Goal: Information Seeking & Learning: Learn about a topic

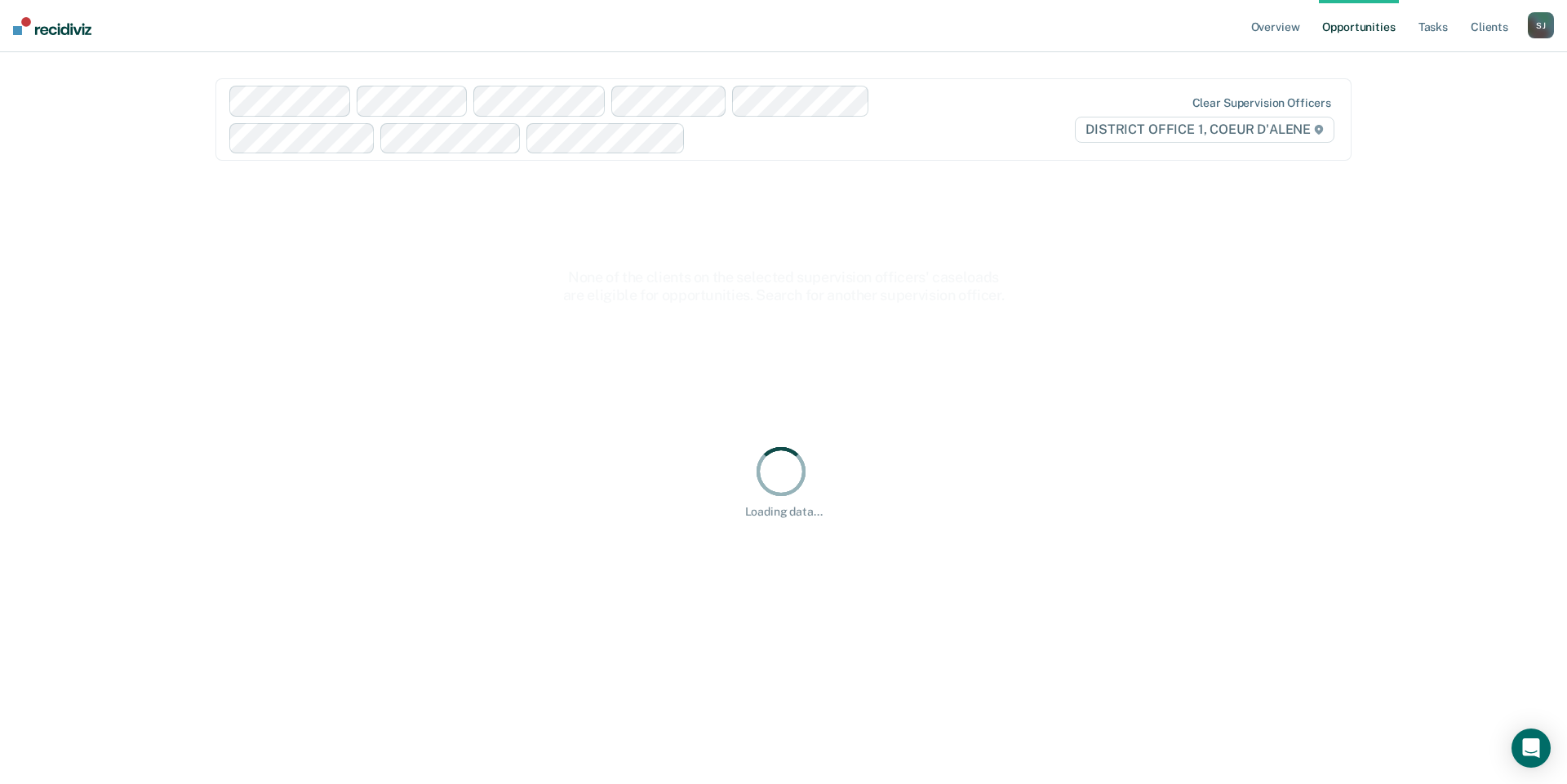
click at [1528, 29] on div "S J" at bounding box center [1541, 25] width 26 height 26
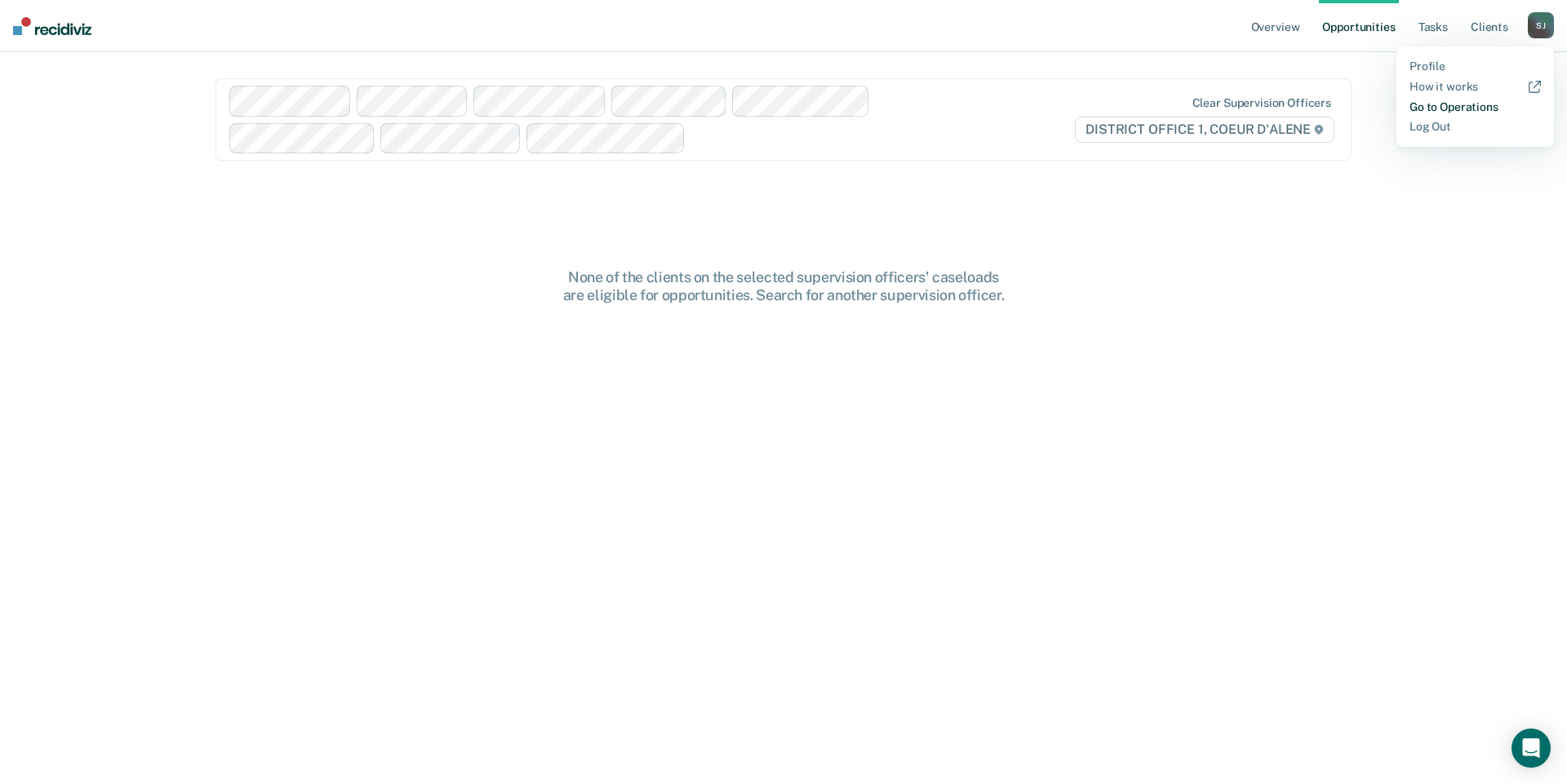
click at [1447, 114] on link "Go to Operations" at bounding box center [1474, 106] width 131 height 14
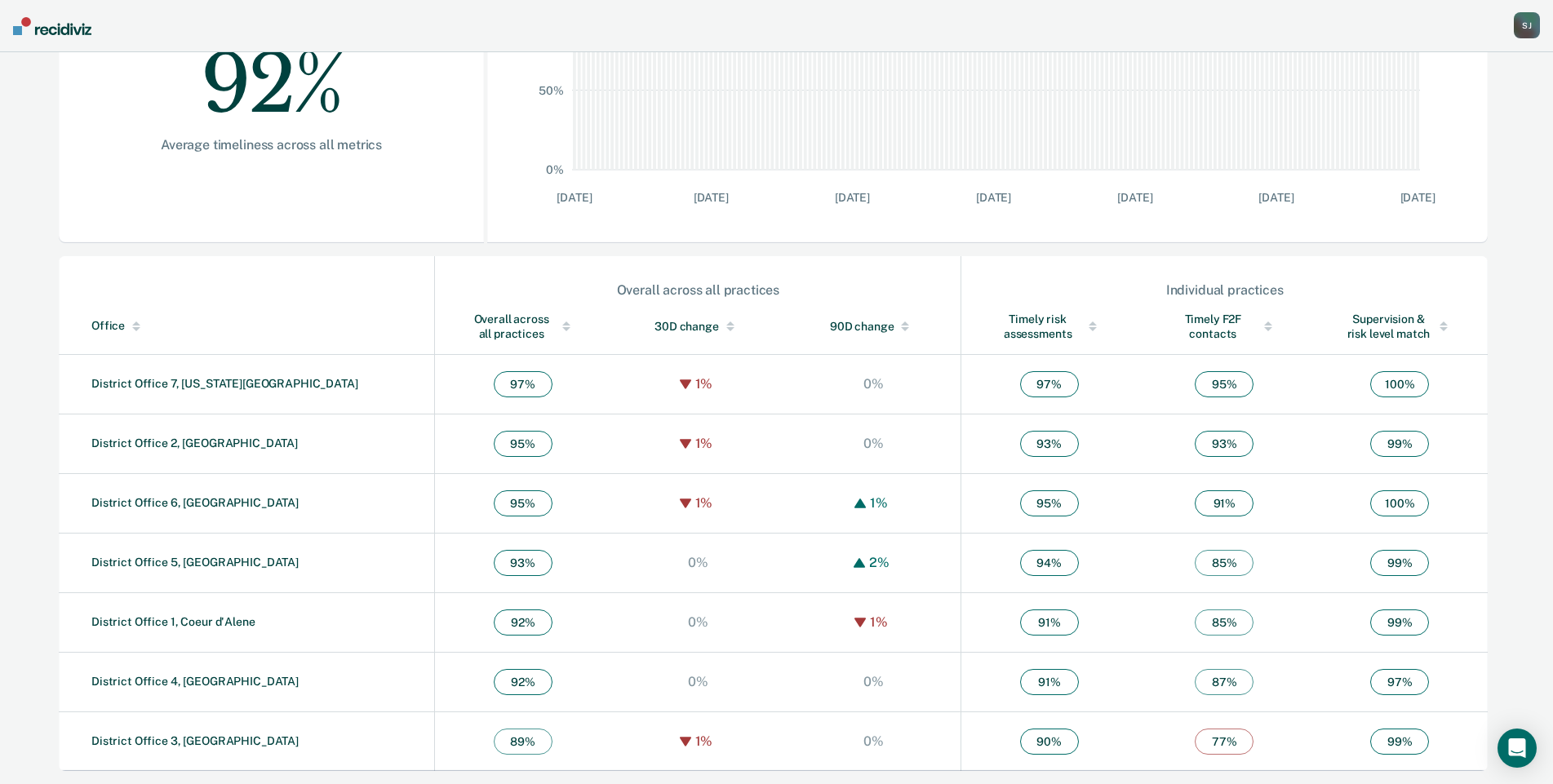
scroll to position [564, 0]
click at [162, 615] on link "District Office 1, Coeur d'Alene" at bounding box center [174, 622] width 164 height 13
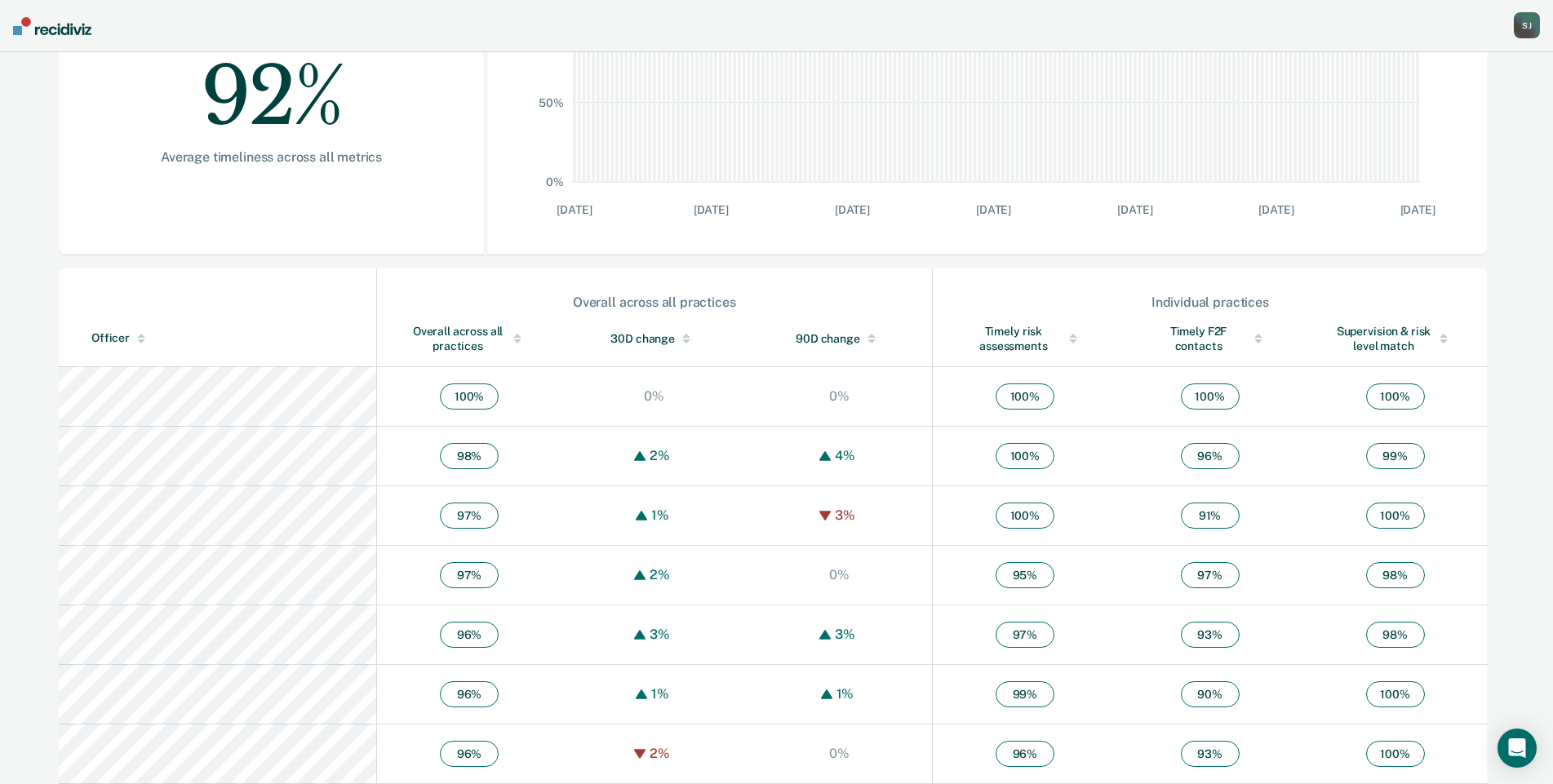
scroll to position [408, 0]
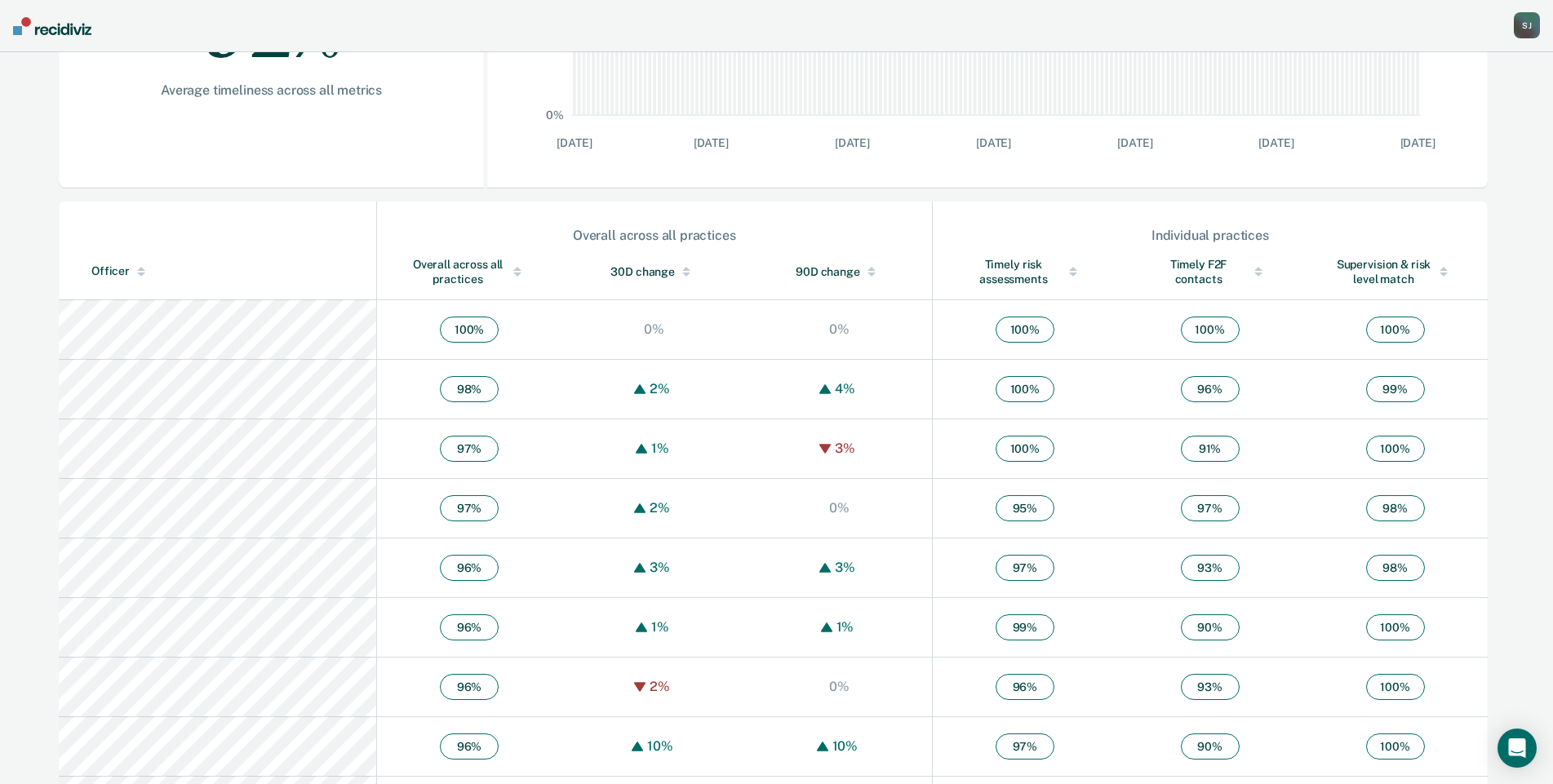
click at [147, 278] on div "Officer" at bounding box center [230, 271] width 278 height 14
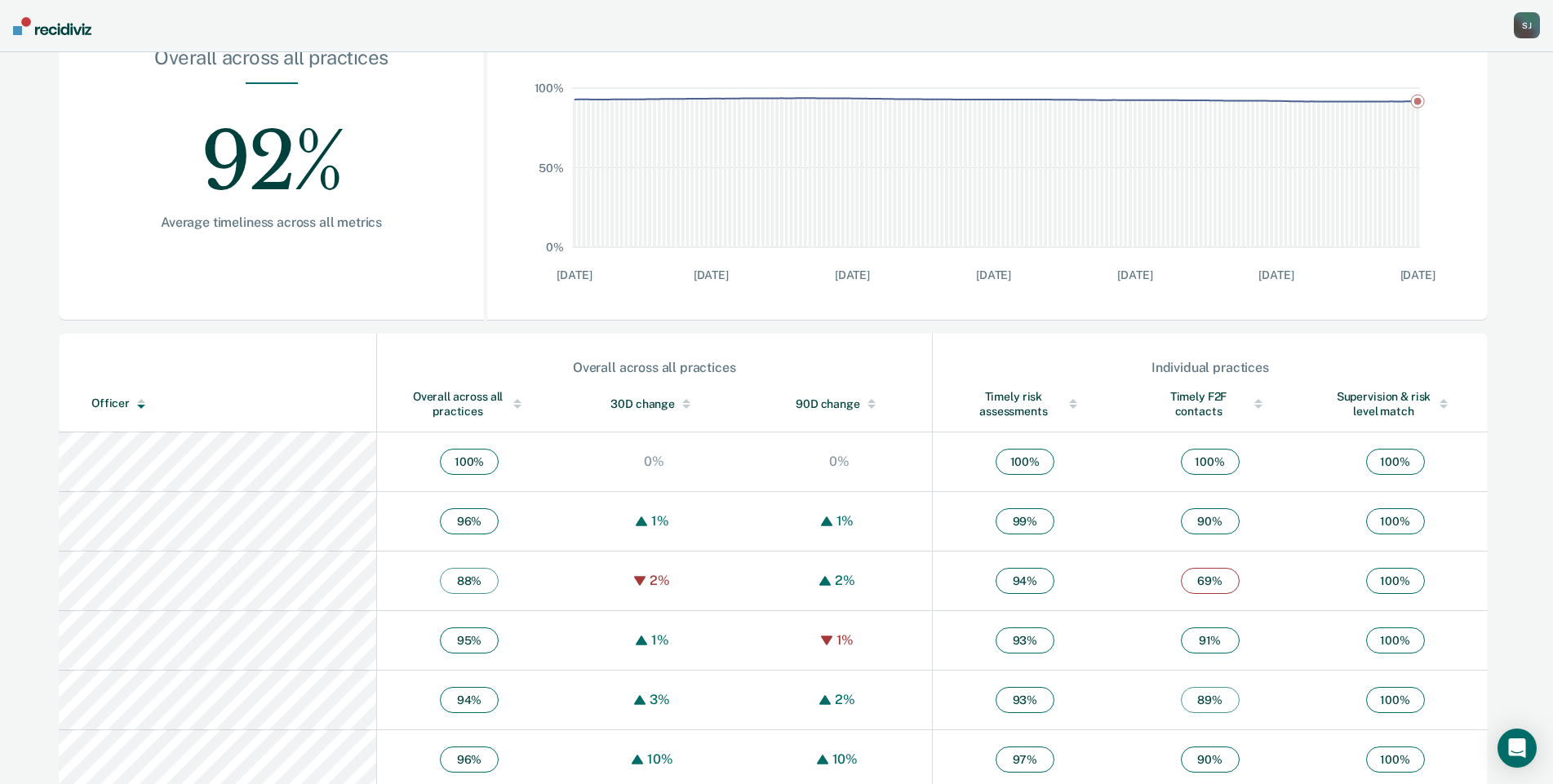
scroll to position [270, 0]
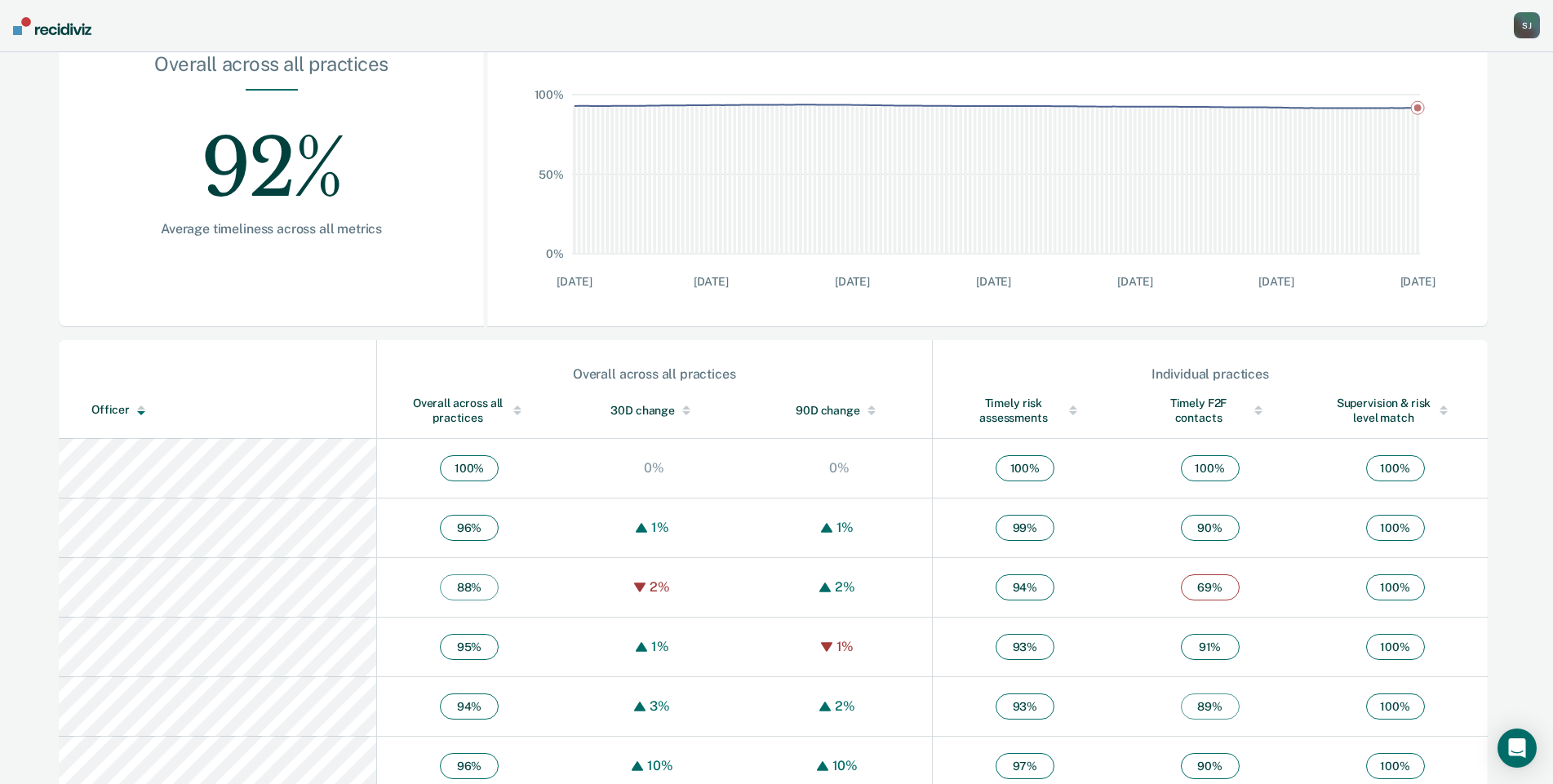
click at [131, 417] on div "Officer" at bounding box center [230, 410] width 278 height 14
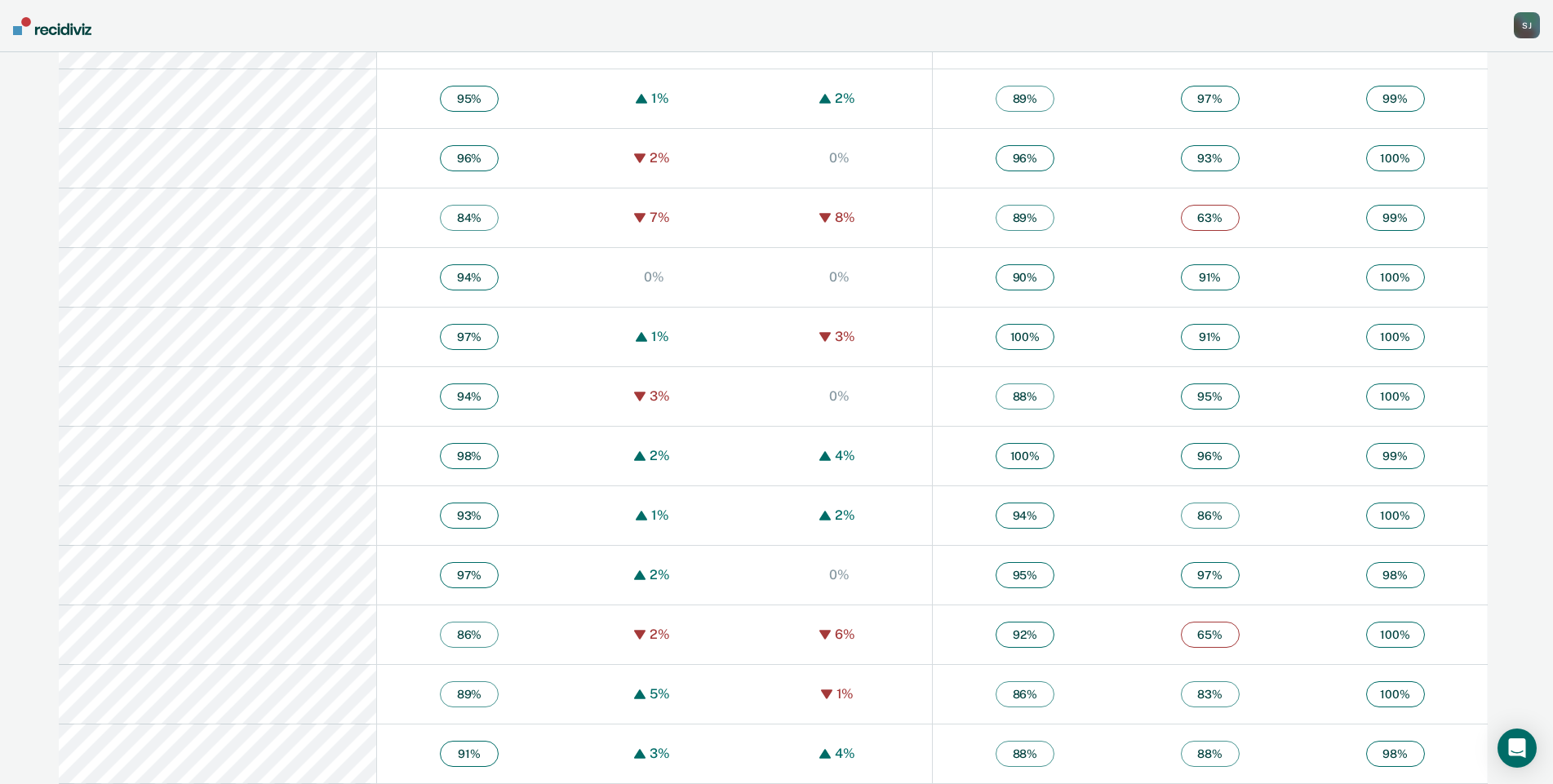
scroll to position [514, 0]
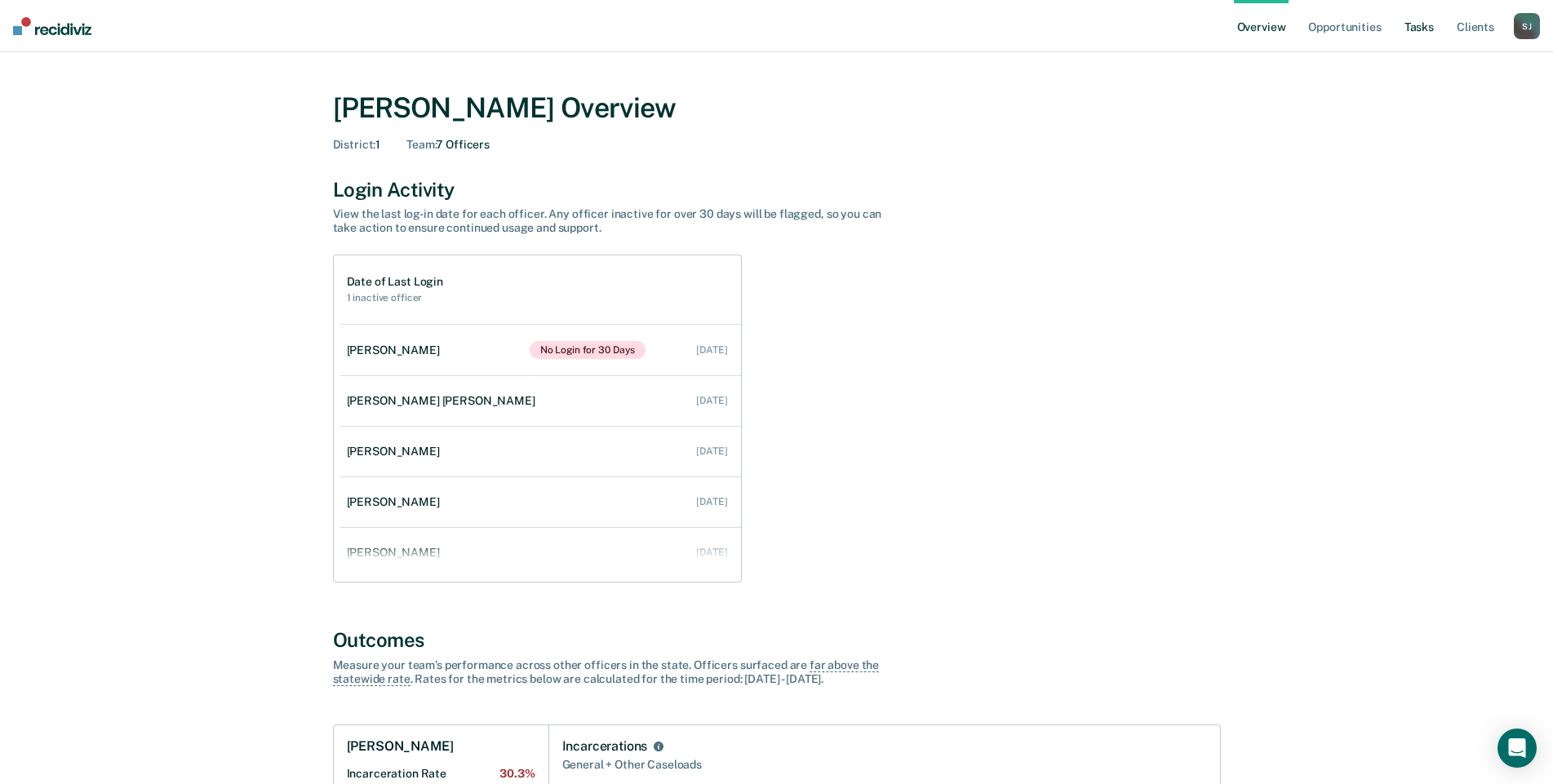
click at [1401, 39] on link "Tasks" at bounding box center [1419, 26] width 36 height 52
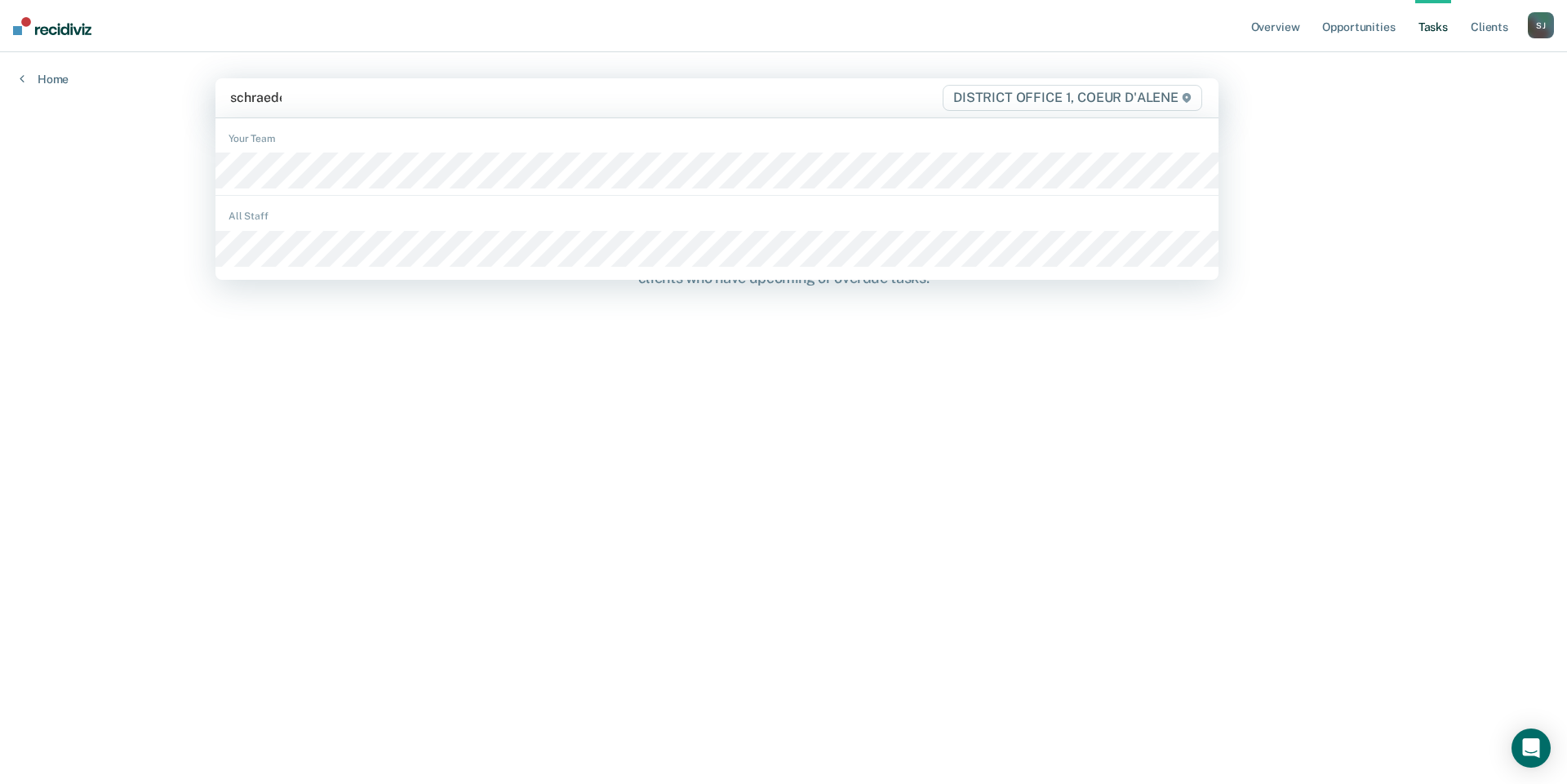
type input "[PERSON_NAME]"
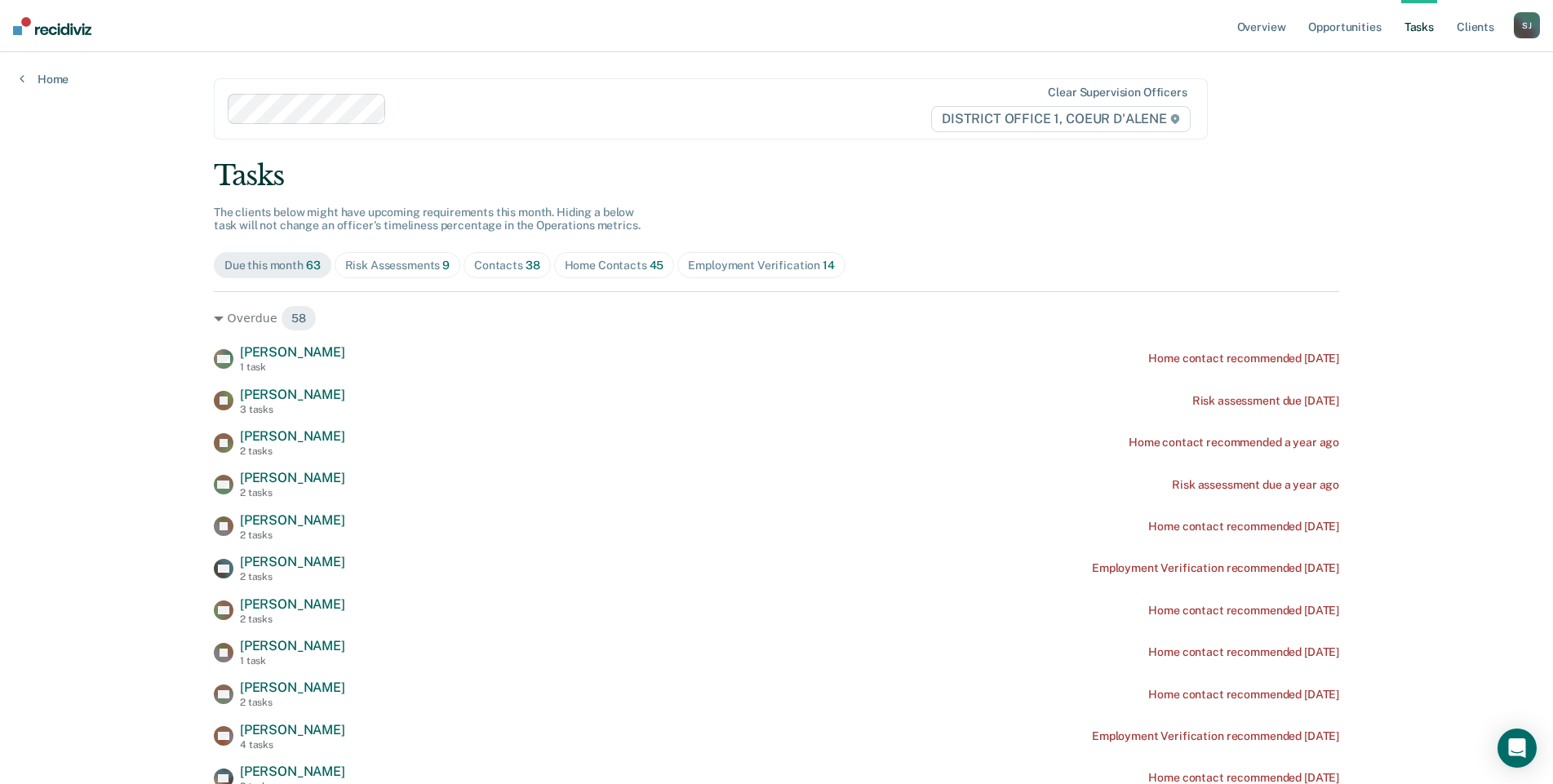
click at [434, 273] on div "Risk Assessments 9" at bounding box center [397, 265] width 105 height 14
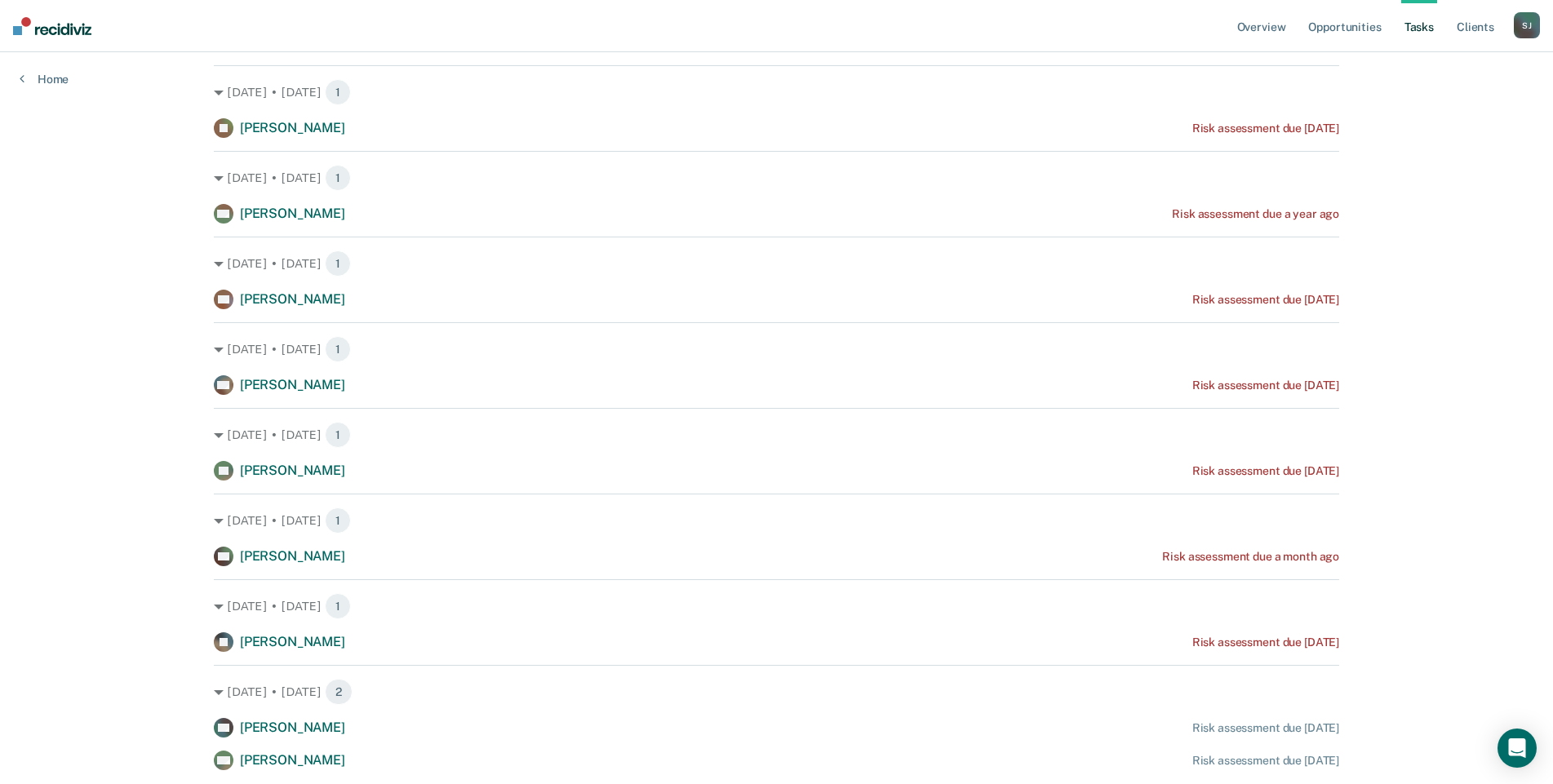
scroll to position [245, 0]
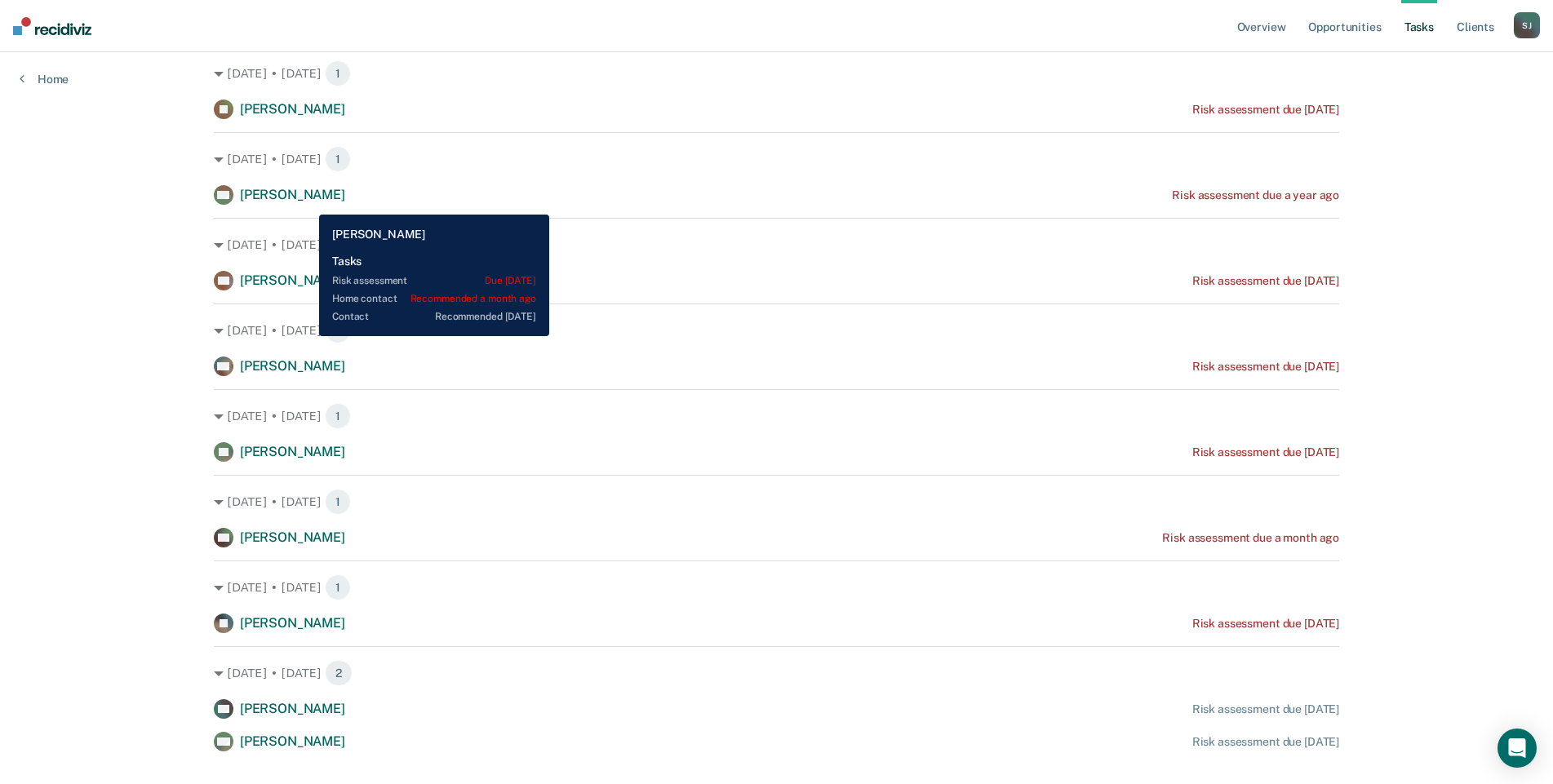
click at [307, 116] on span "[PERSON_NAME]" at bounding box center [293, 108] width 105 height 16
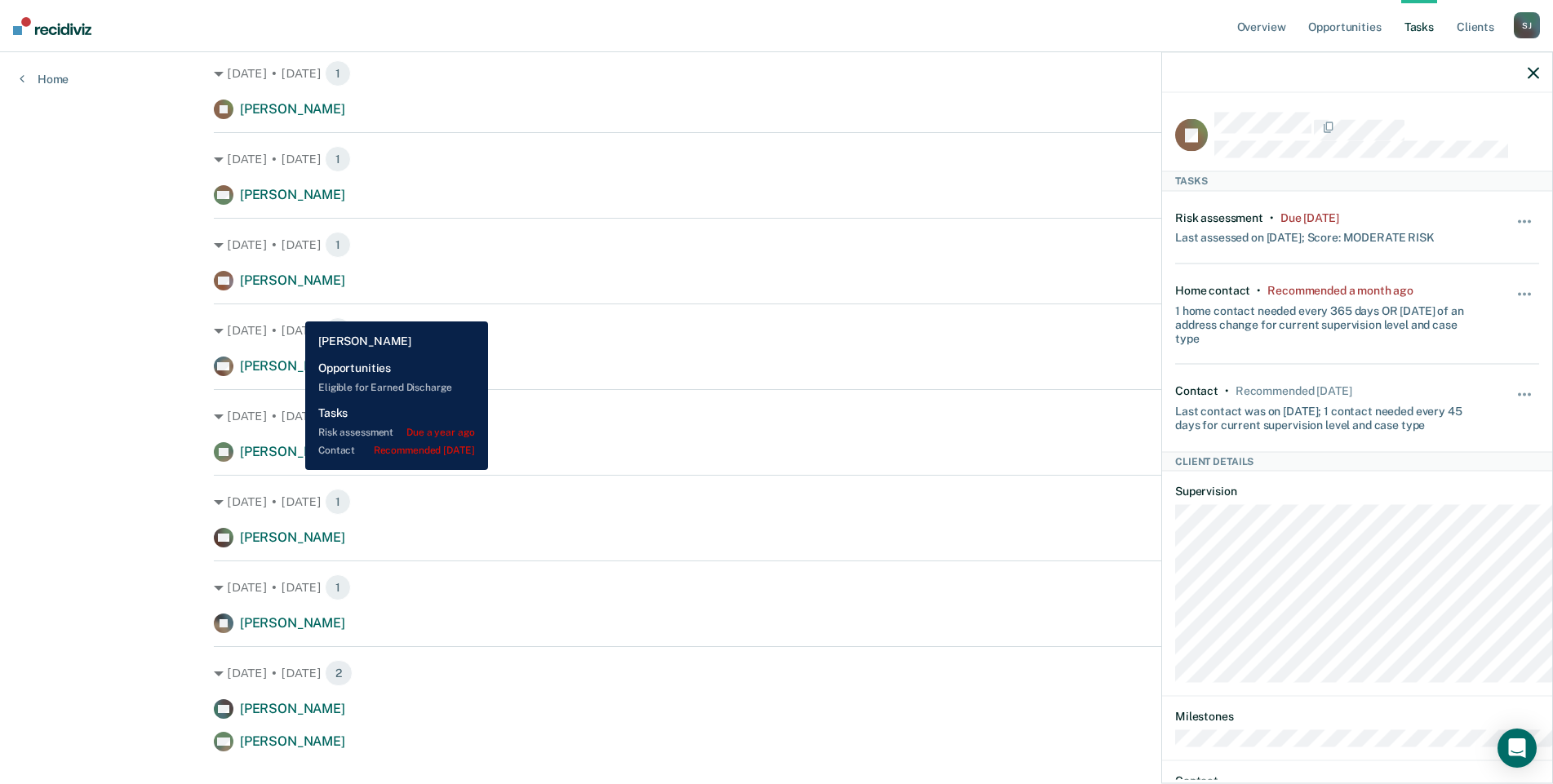
click at [293, 202] on span "[PERSON_NAME]" at bounding box center [293, 194] width 105 height 16
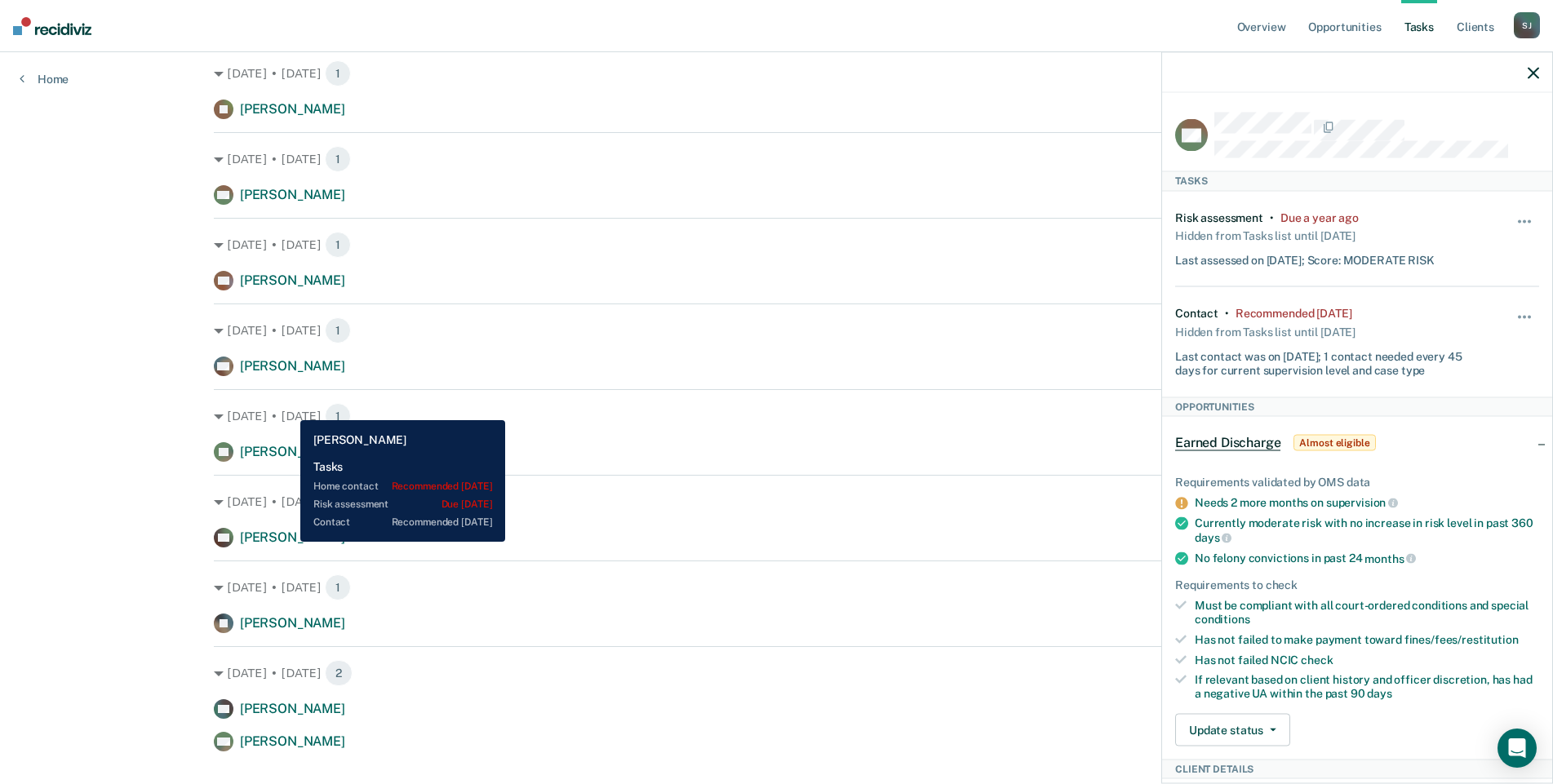
click at [288, 288] on span "[PERSON_NAME]" at bounding box center [293, 280] width 105 height 16
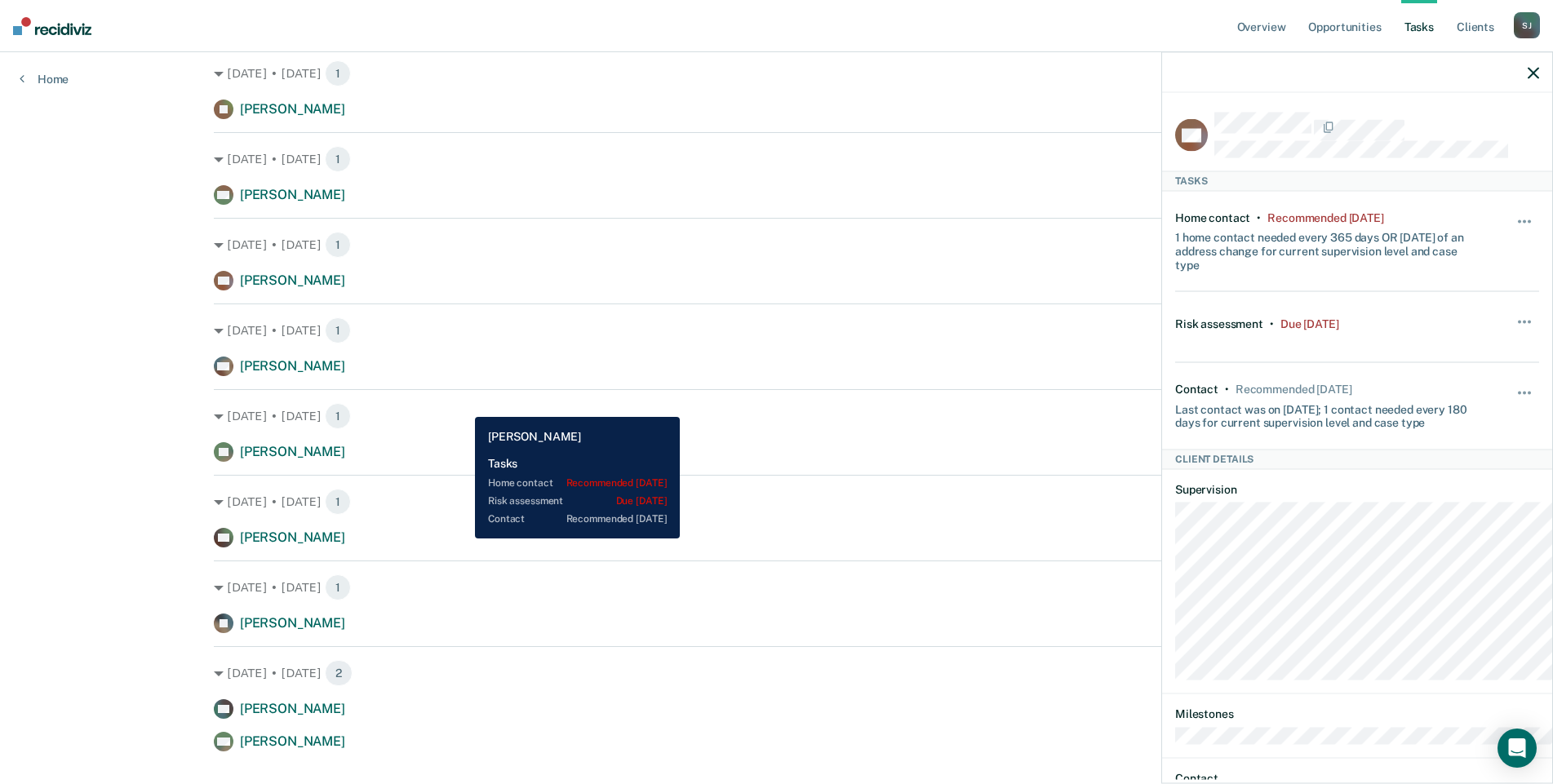
click at [462, 290] on div "DC [PERSON_NAME] Risk assessment due [DATE]" at bounding box center [776, 281] width 1125 height 20
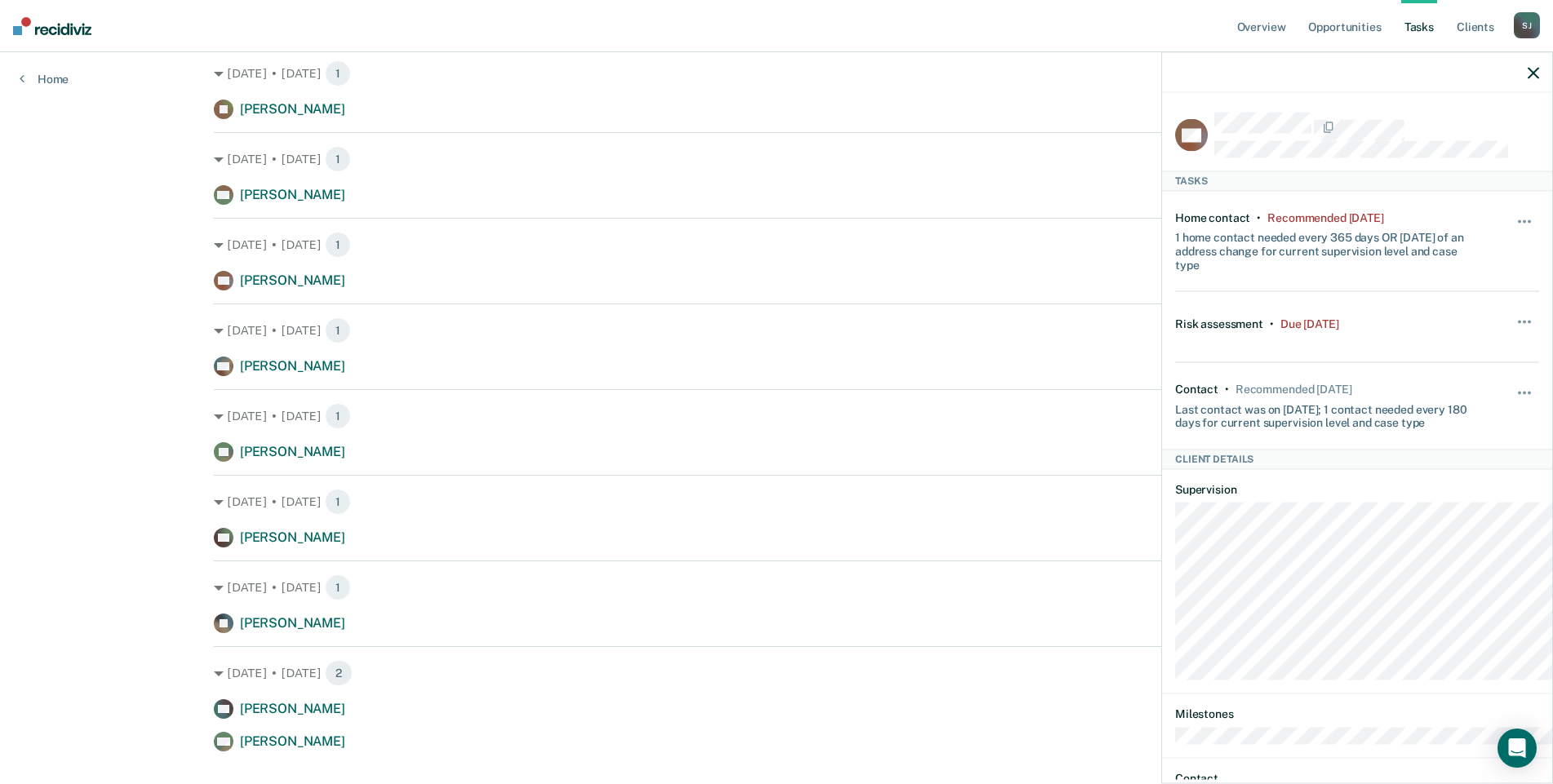
click at [181, 430] on div "Overview Opportunities Tasks Client s [PERSON_NAME] Profile How it works Go to …" at bounding box center [776, 285] width 1553 height 1061
click at [1528, 79] on icon "button" at bounding box center [1533, 73] width 11 height 11
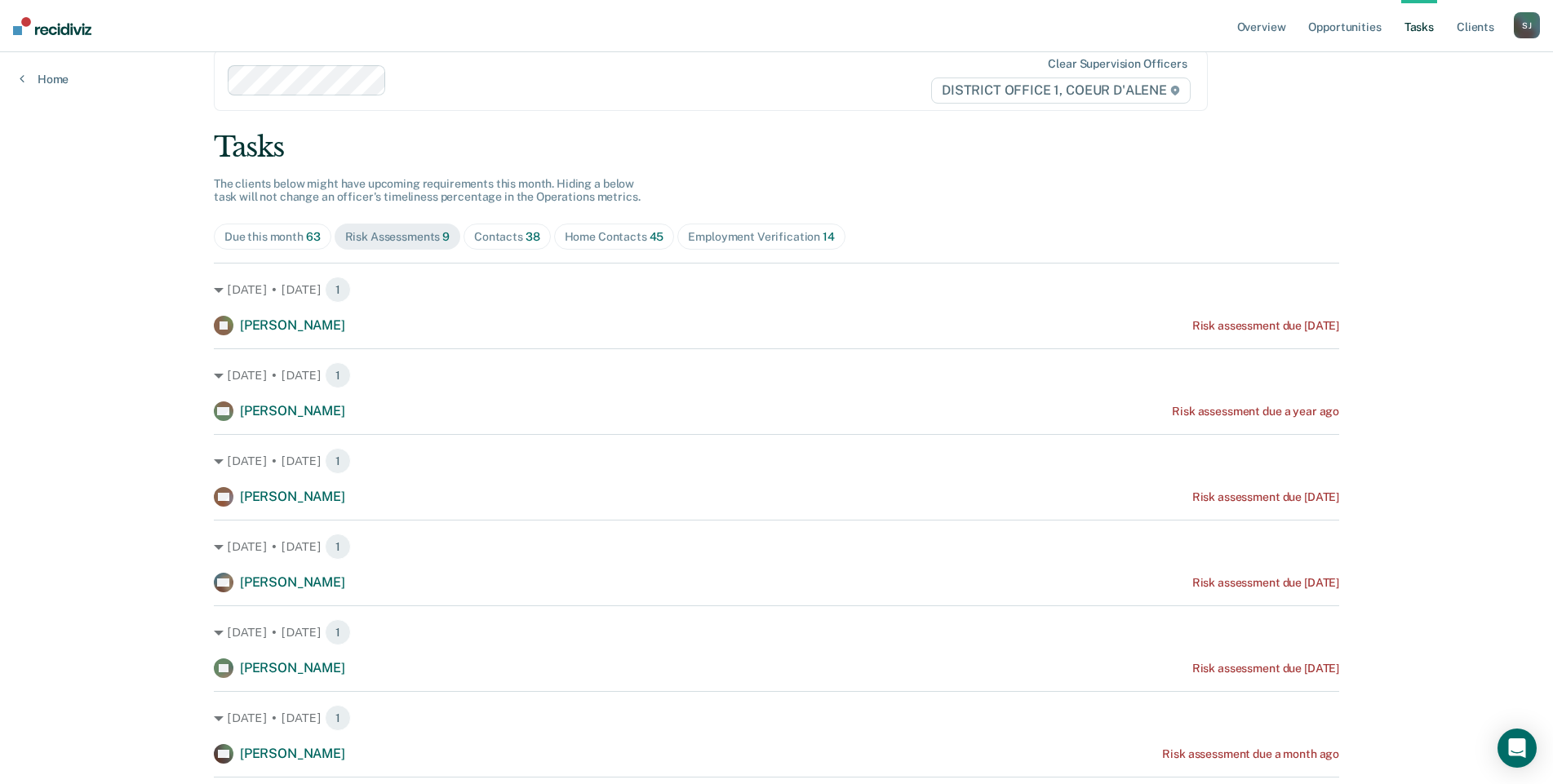
scroll to position [0, 0]
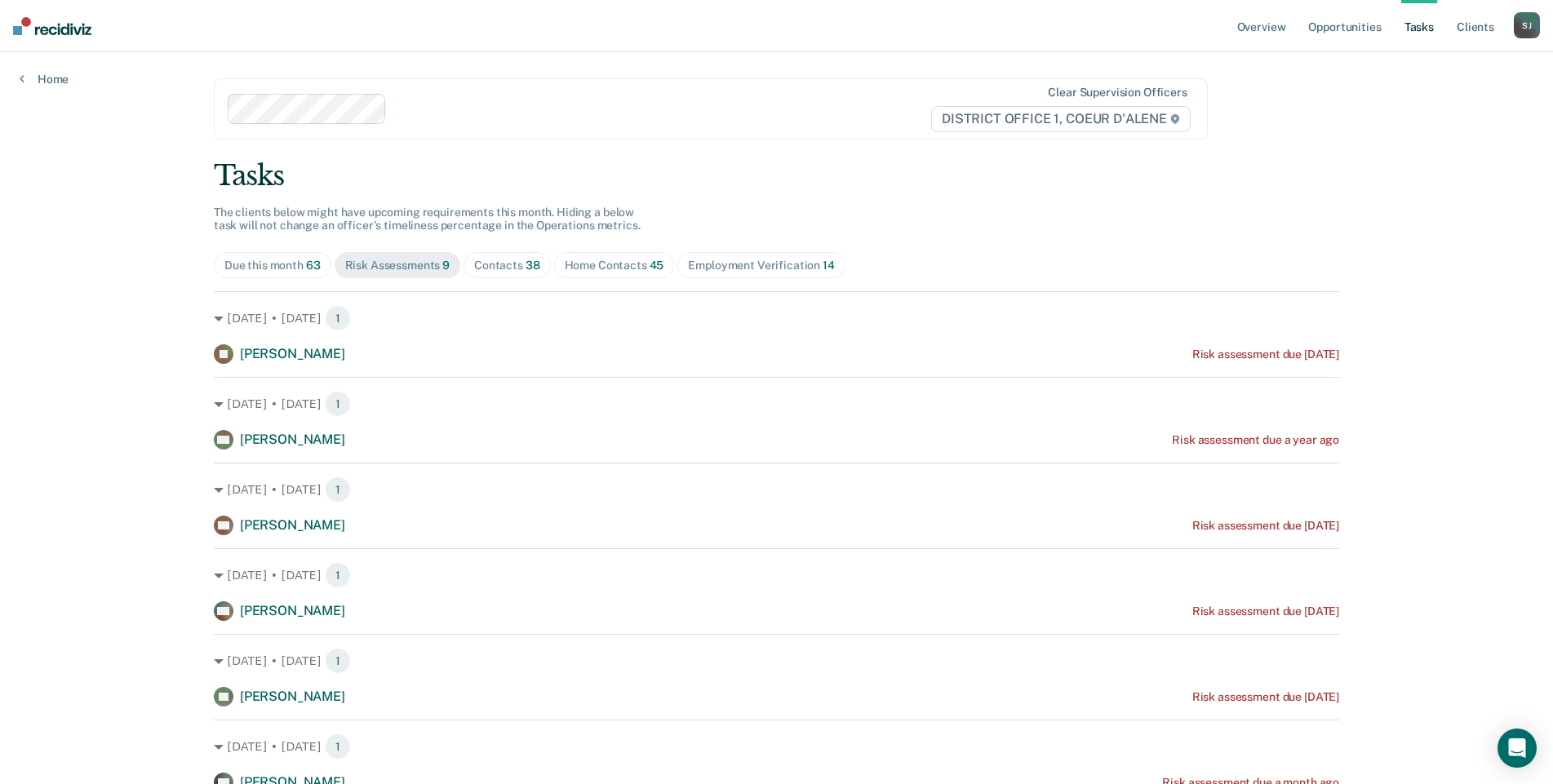
click at [1401, 36] on link "Tasks" at bounding box center [1419, 26] width 36 height 52
click at [1319, 37] on link "Opportunities" at bounding box center [1344, 26] width 79 height 52
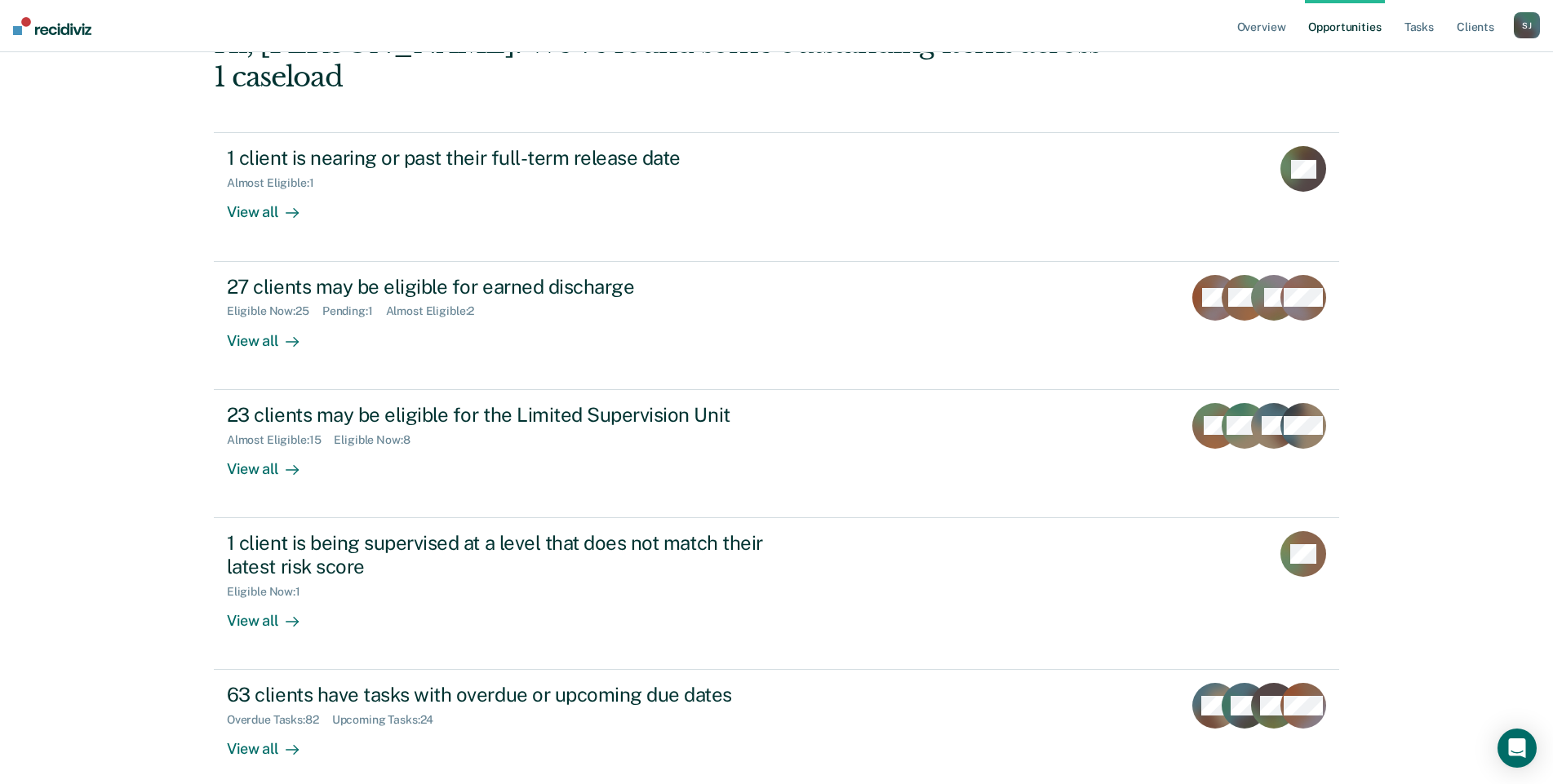
scroll to position [245, 0]
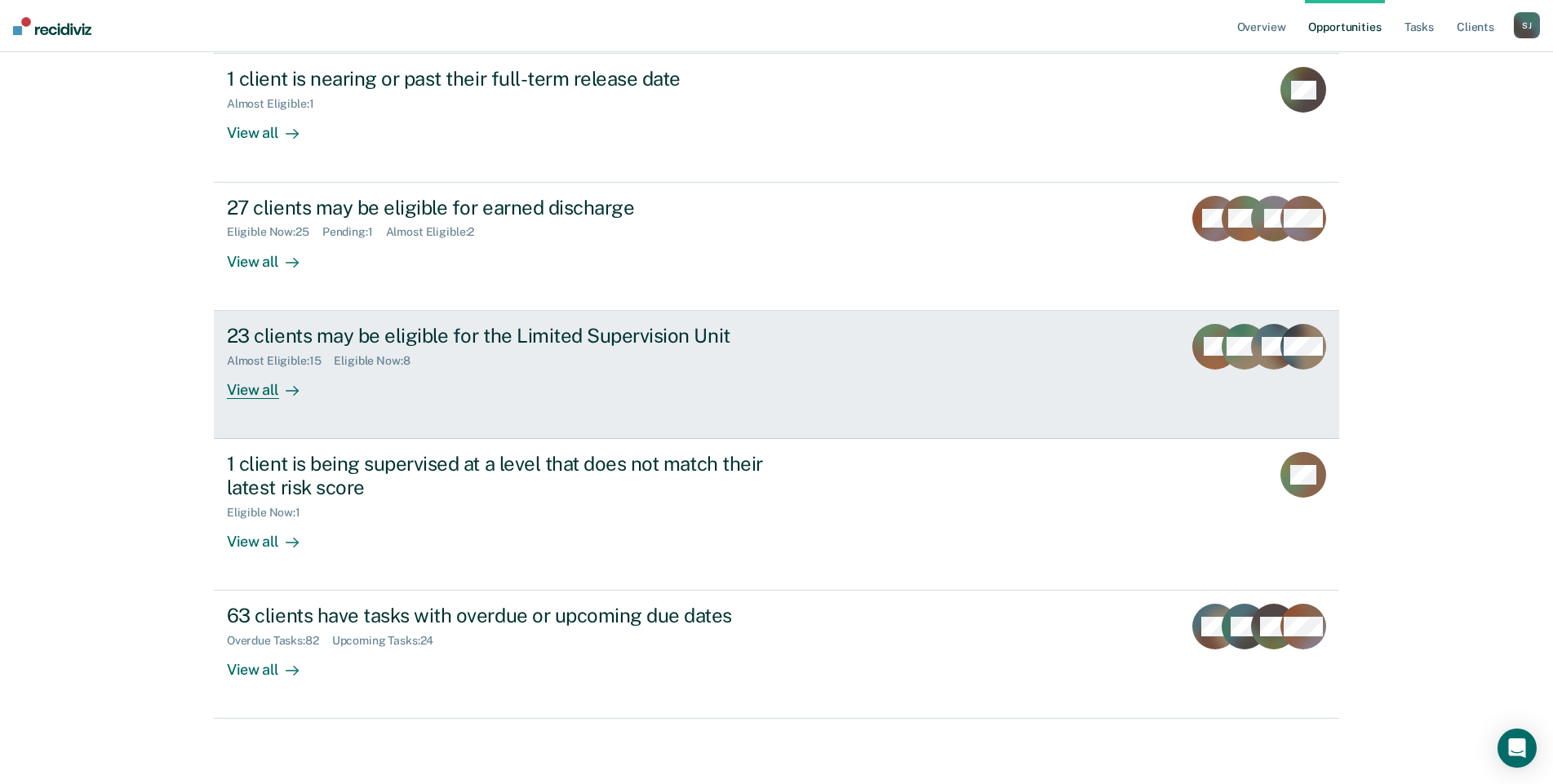
click at [250, 399] on div "View all" at bounding box center [273, 383] width 92 height 32
